Goal: Task Accomplishment & Management: Manage account settings

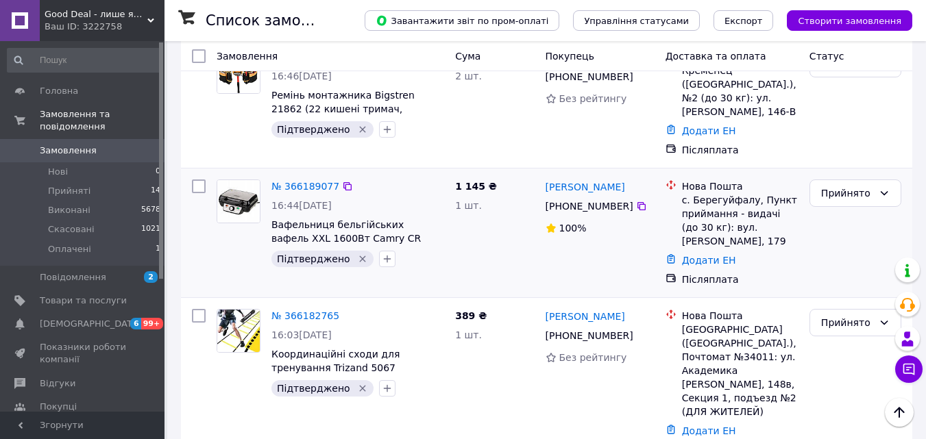
scroll to position [960, 0]
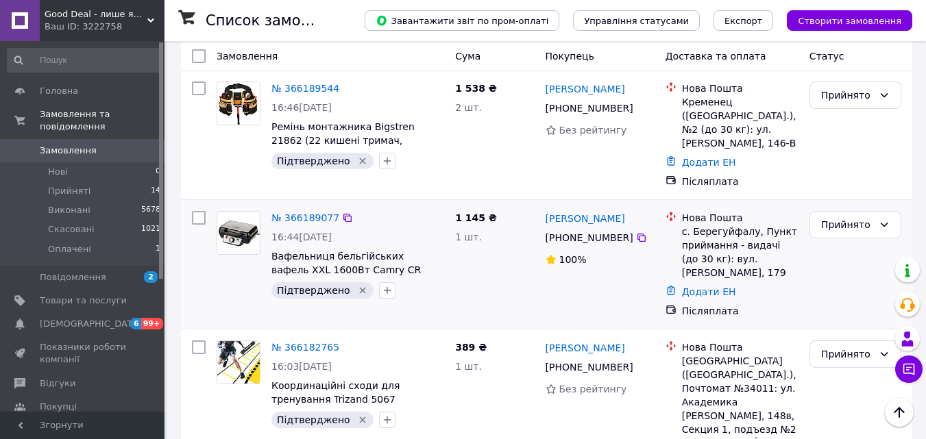
click at [357, 285] on icon "Видалити мітку" at bounding box center [362, 290] width 11 height 11
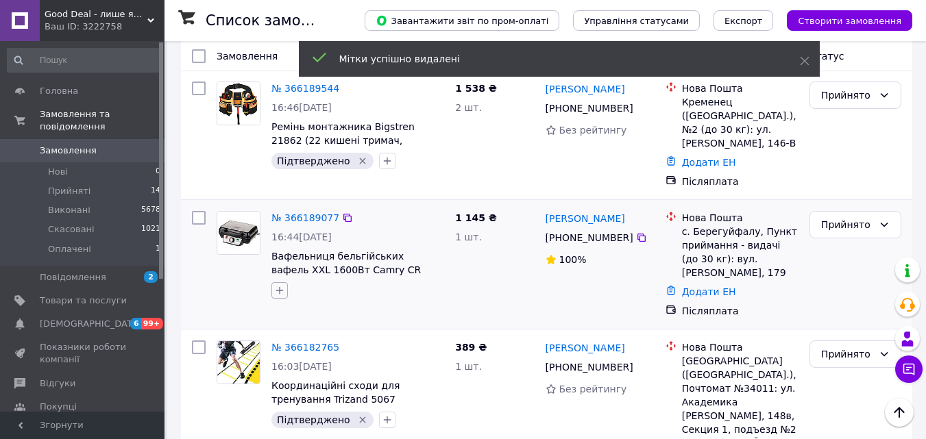
click at [277, 285] on icon "button" at bounding box center [279, 290] width 11 height 11
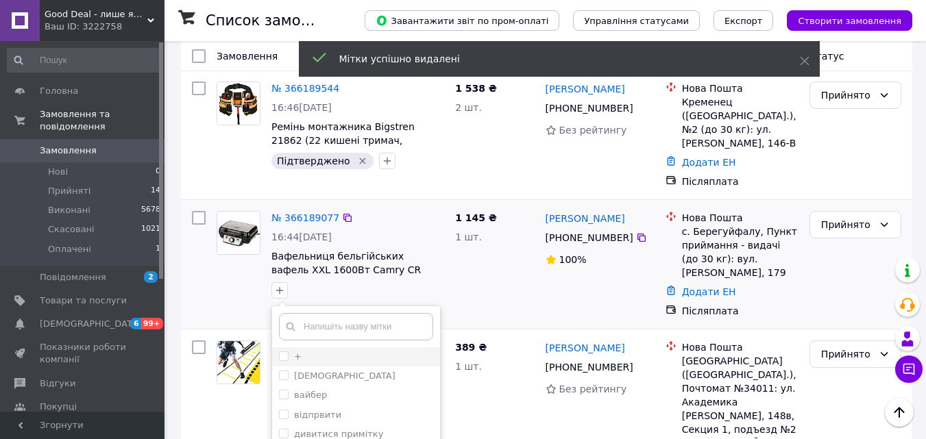
click at [287, 352] on input "+" at bounding box center [283, 356] width 9 height 9
checkbox input "true"
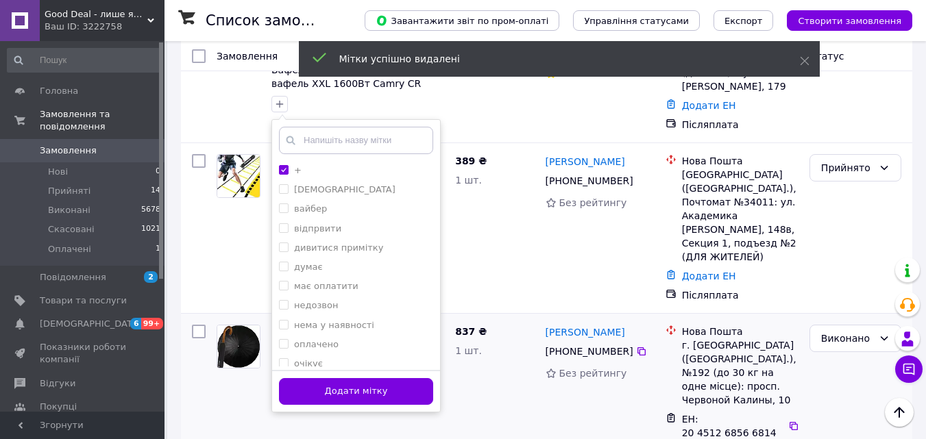
scroll to position [1165, 0]
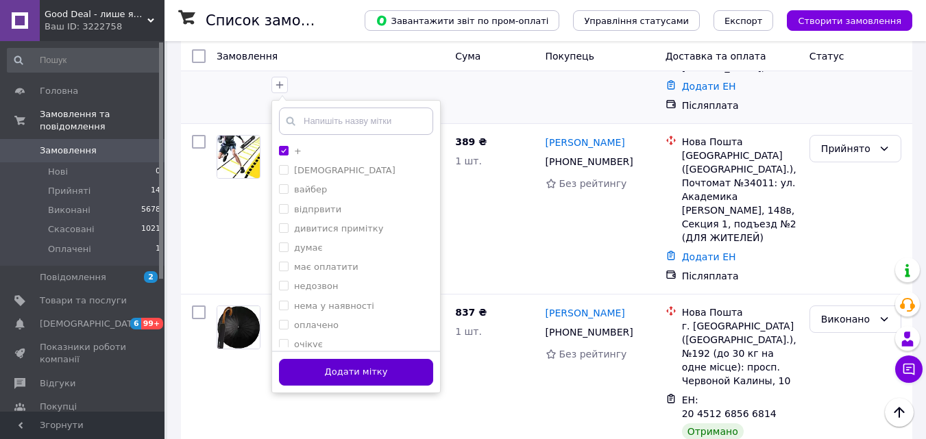
click at [367, 359] on button "Додати мітку" at bounding box center [356, 372] width 154 height 27
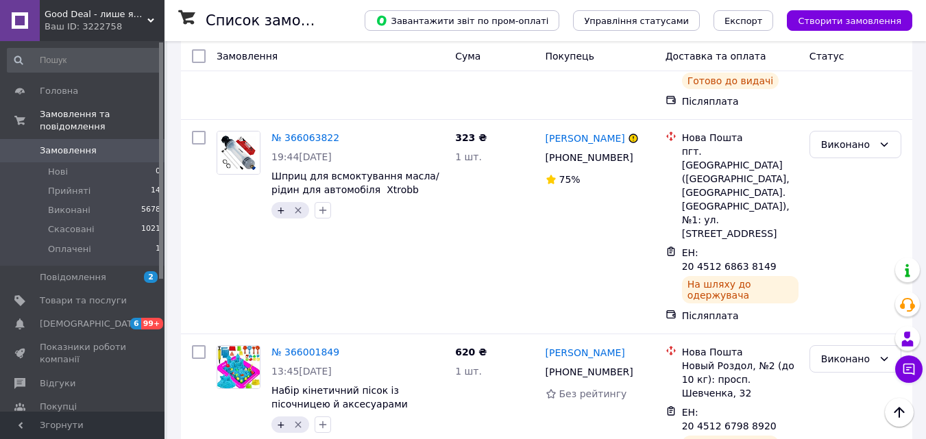
scroll to position [1714, 0]
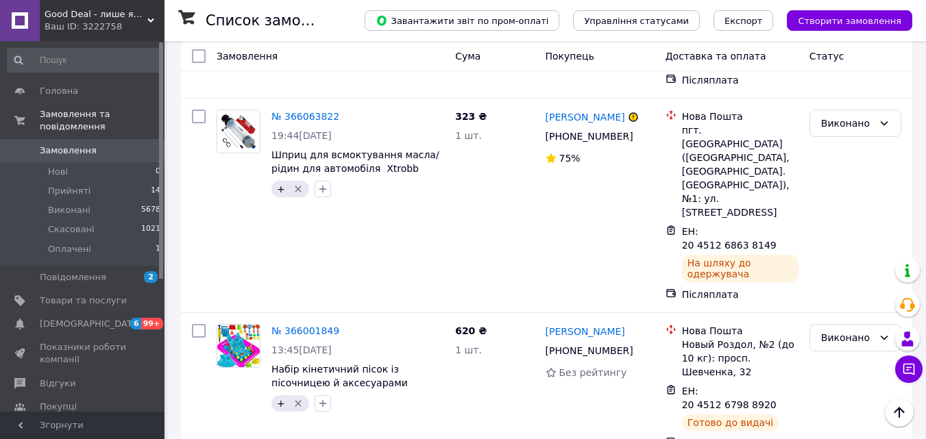
click at [473, 319] on div "620 ₴ 1 шт." at bounding box center [495, 387] width 90 height 137
click at [831, 258] on li "Скасовано" at bounding box center [855, 253] width 90 height 25
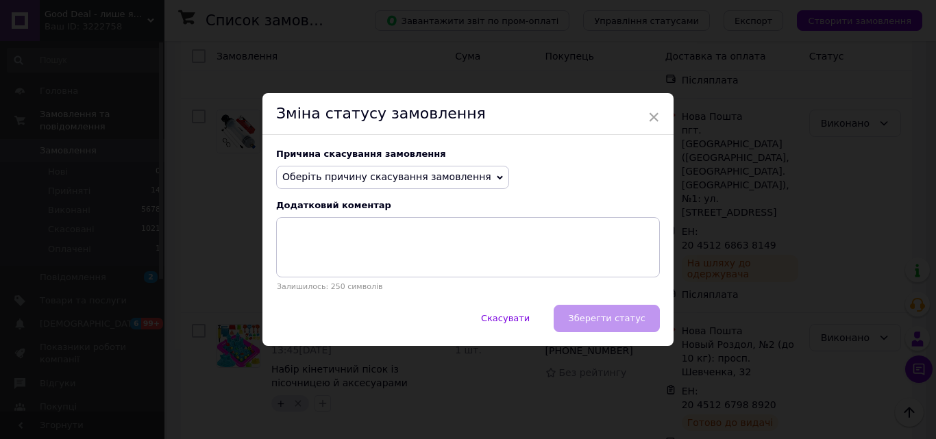
click at [443, 178] on span "Оберіть причину скасування замовлення" at bounding box center [386, 176] width 209 height 11
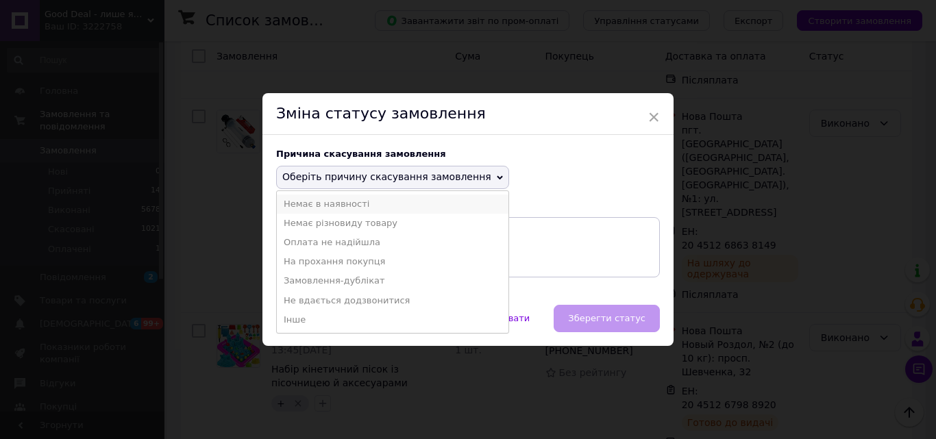
click at [387, 210] on li "Немає в наявності" at bounding box center [393, 204] width 232 height 19
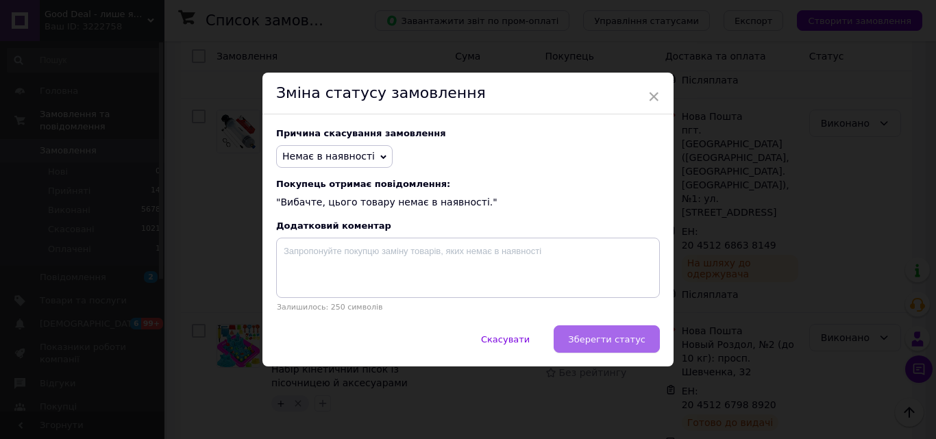
click at [613, 345] on span "Зберегти статус" at bounding box center [606, 339] width 77 height 10
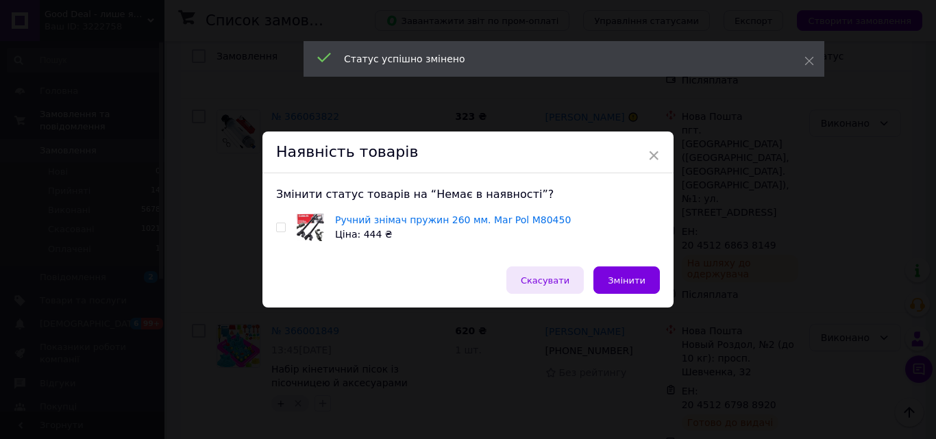
click at [547, 276] on span "Скасувати" at bounding box center [545, 281] width 49 height 10
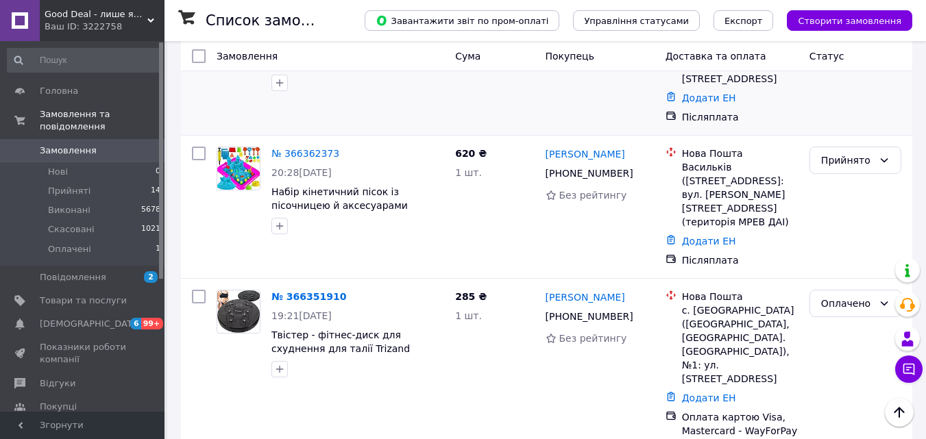
scroll to position [0, 0]
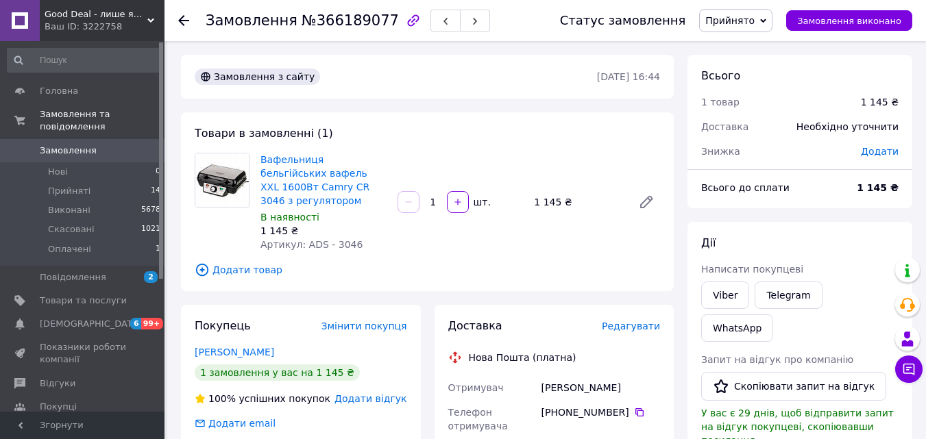
click at [339, 239] on span "Артикул: ADS - 3046" at bounding box center [311, 244] width 102 height 11
copy span "3046"
click at [578, 376] on div "[PERSON_NAME]" at bounding box center [601, 388] width 124 height 25
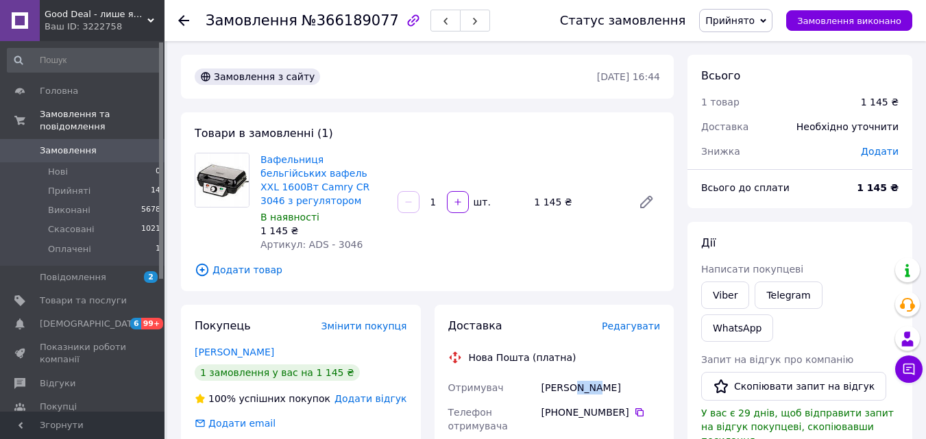
copy div "[PERSON_NAME]"
click at [556, 376] on div "[PERSON_NAME]" at bounding box center [601, 388] width 124 height 25
copy div "[PERSON_NAME]"
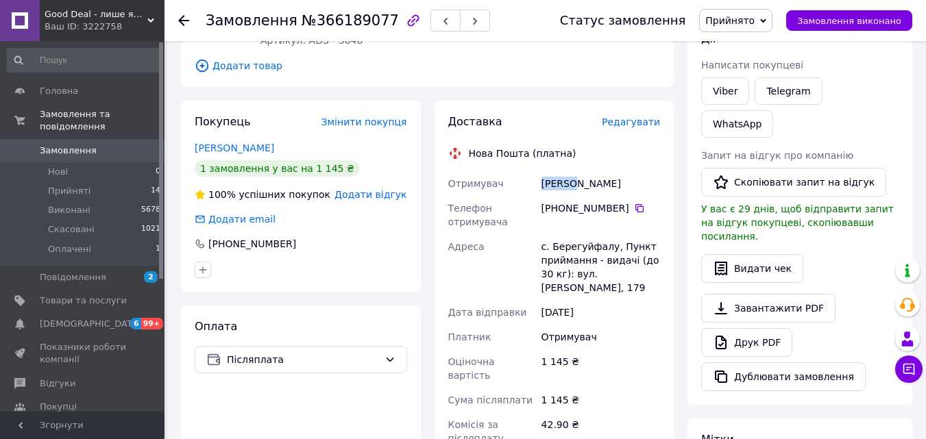
scroll to position [206, 0]
click at [635, 203] on icon at bounding box center [639, 207] width 8 height 8
click at [589, 233] on div "с. Берегуйфалу, Пункт приймання - видачі (до 30 кг): вул. [PERSON_NAME], 179" at bounding box center [601, 266] width 124 height 66
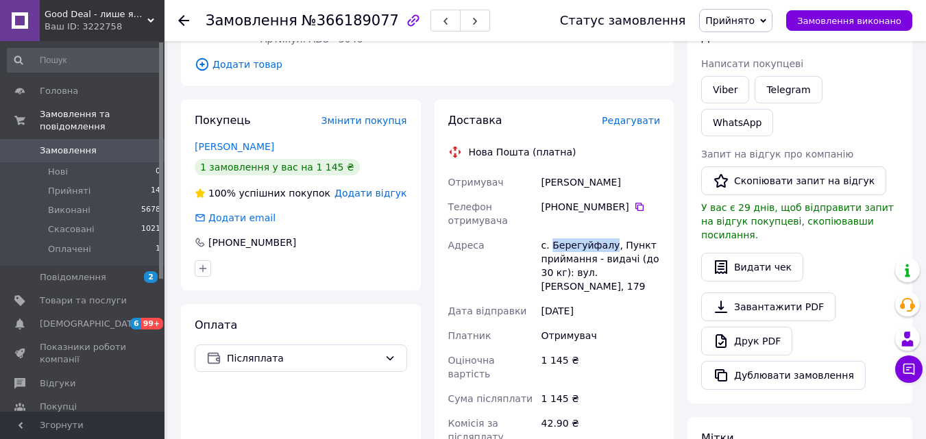
click at [589, 233] on div "с. Берегуйфалу, Пункт приймання - видачі (до 30 кг): вул. [PERSON_NAME], 179" at bounding box center [601, 266] width 124 height 66
copy div "Берегуйфалу"
